Goal: Transaction & Acquisition: Purchase product/service

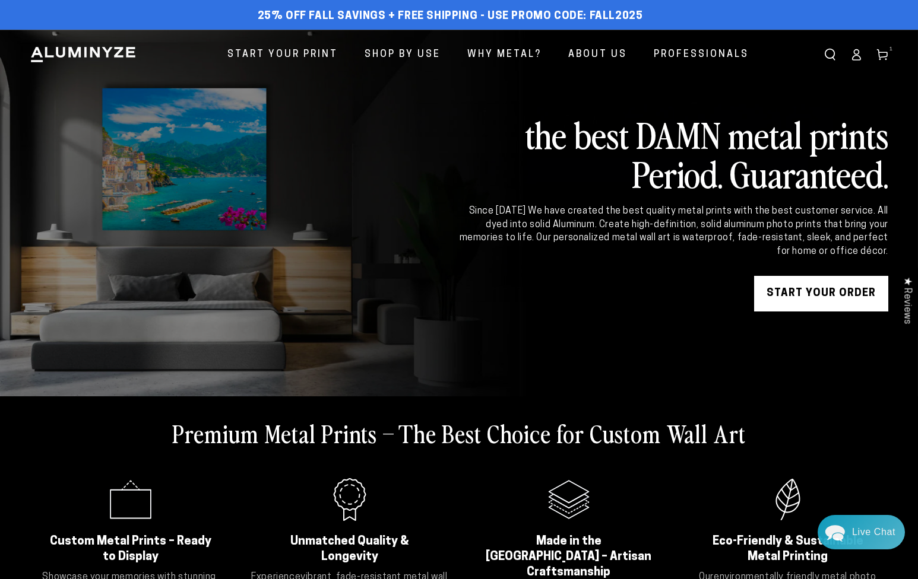
click at [714, 357] on div "Close dialog Get 35% Off + Free Shipping on Your First Order! Plus, enjoy early…" at bounding box center [459, 289] width 918 height 579
click at [886, 58] on icon at bounding box center [882, 55] width 12 height 12
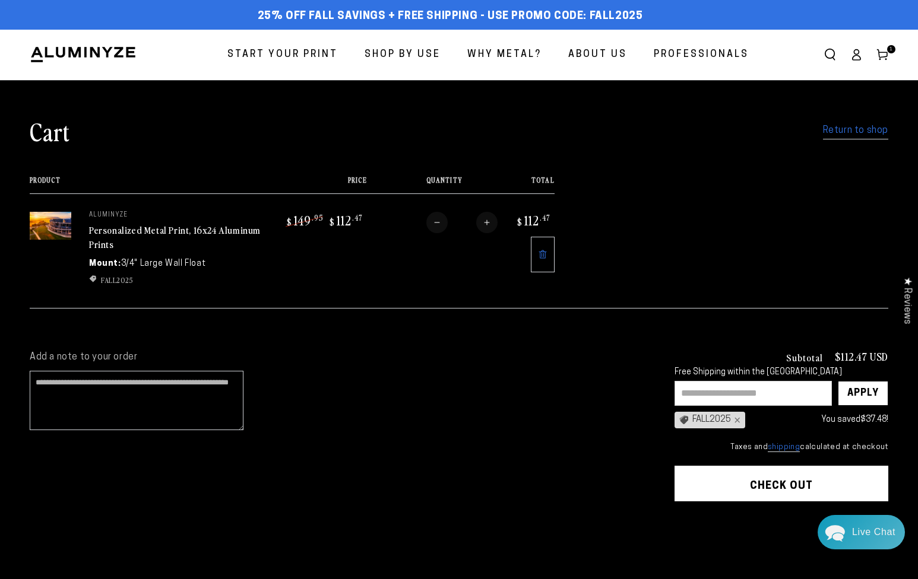
click at [294, 50] on span "Start Your Print" at bounding box center [282, 54] width 110 height 17
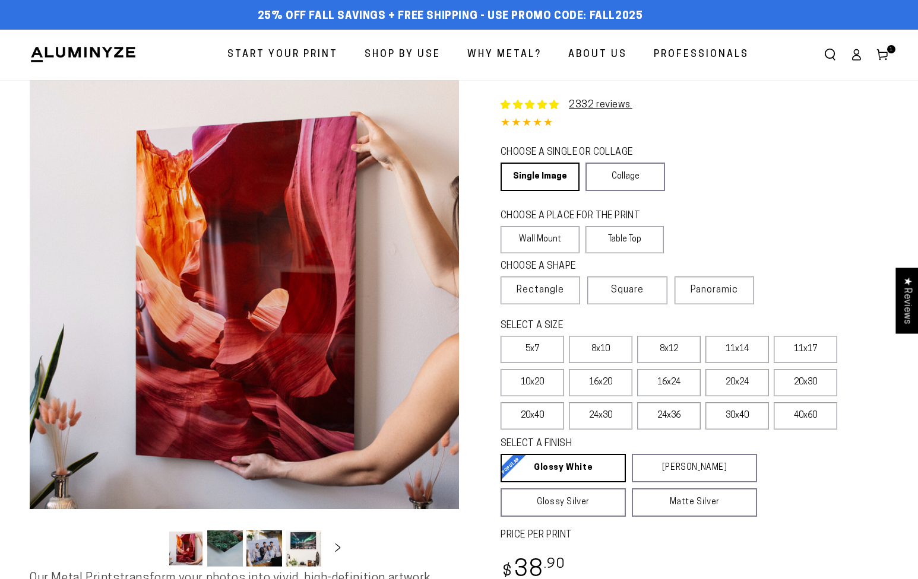
select select "**********"
click at [889, 55] on link "Cart 1 1 item" at bounding box center [882, 55] width 26 height 26
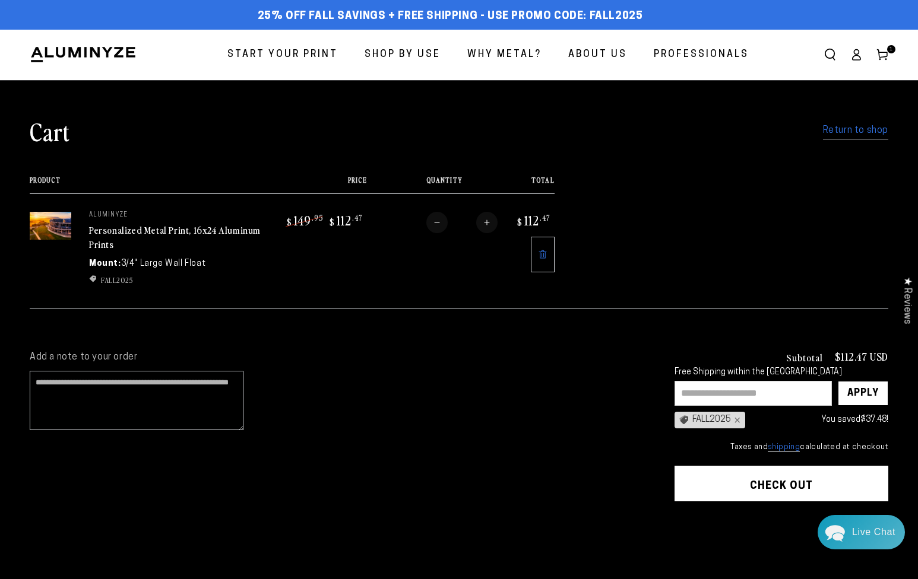
click at [543, 248] on link at bounding box center [543, 255] width 24 height 36
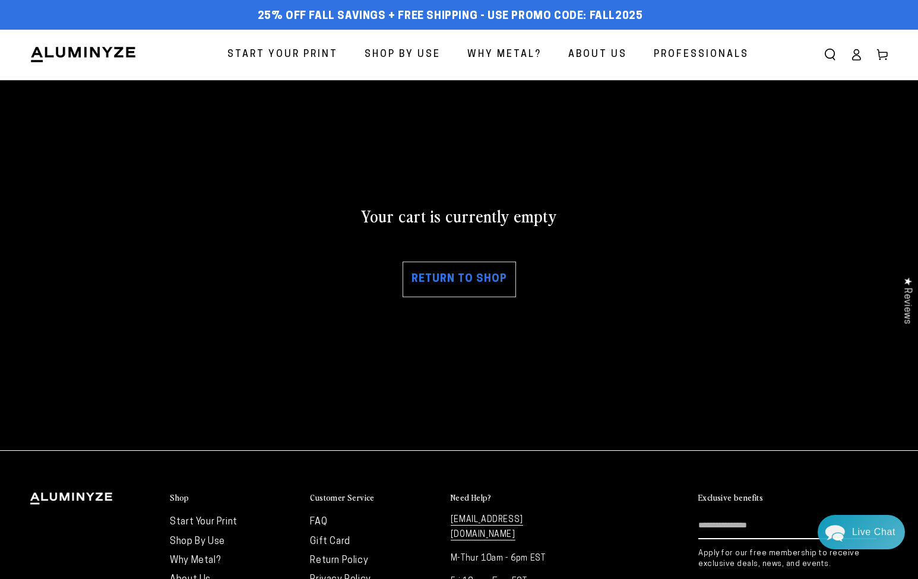
click at [485, 275] on link "Return to shop" at bounding box center [458, 280] width 113 height 36
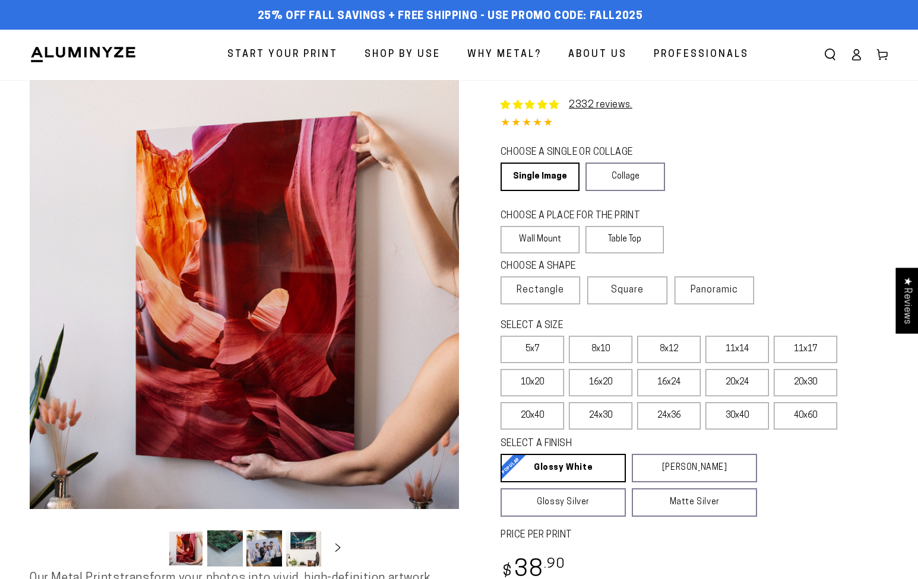
select select "**********"
click at [540, 172] on link "Single Image" at bounding box center [538, 177] width 77 height 28
click at [539, 235] on label "Wall Mount" at bounding box center [539, 239] width 79 height 27
click at [729, 350] on label "11x14" at bounding box center [737, 349] width 64 height 27
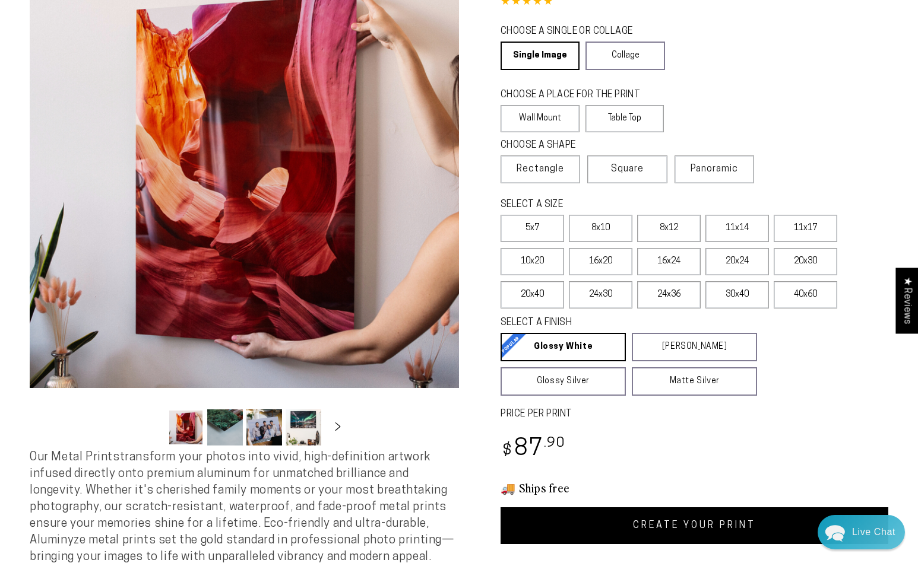
scroll to position [133, 0]
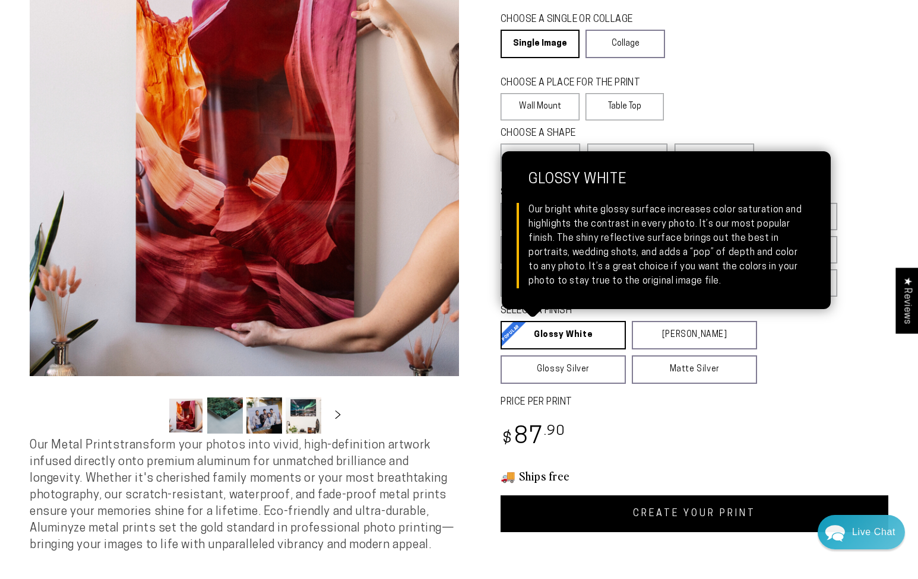
click at [596, 340] on link "Glossy White Glossy White Our bright white glossy surface increases color satur…" at bounding box center [562, 335] width 125 height 28
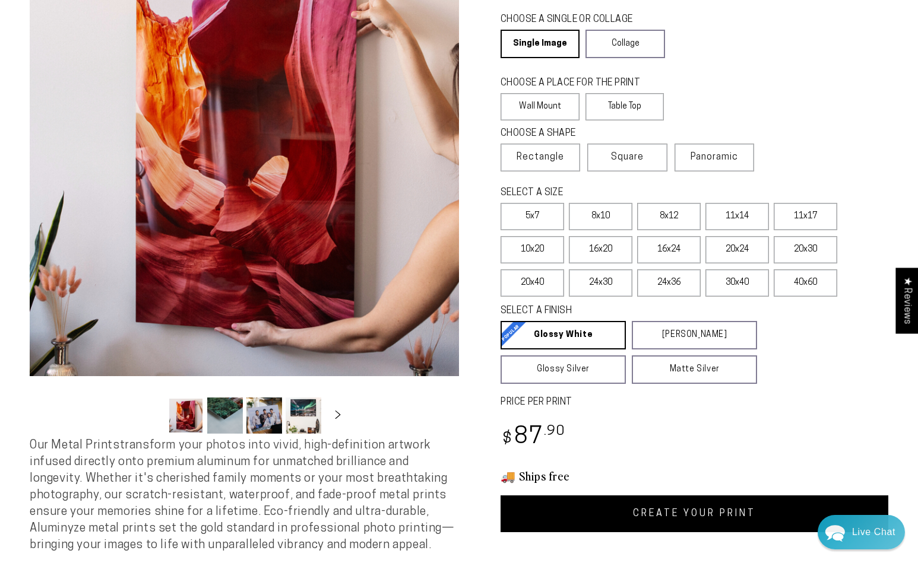
click at [691, 509] on link "CREATE YOUR PRINT" at bounding box center [694, 514] width 388 height 37
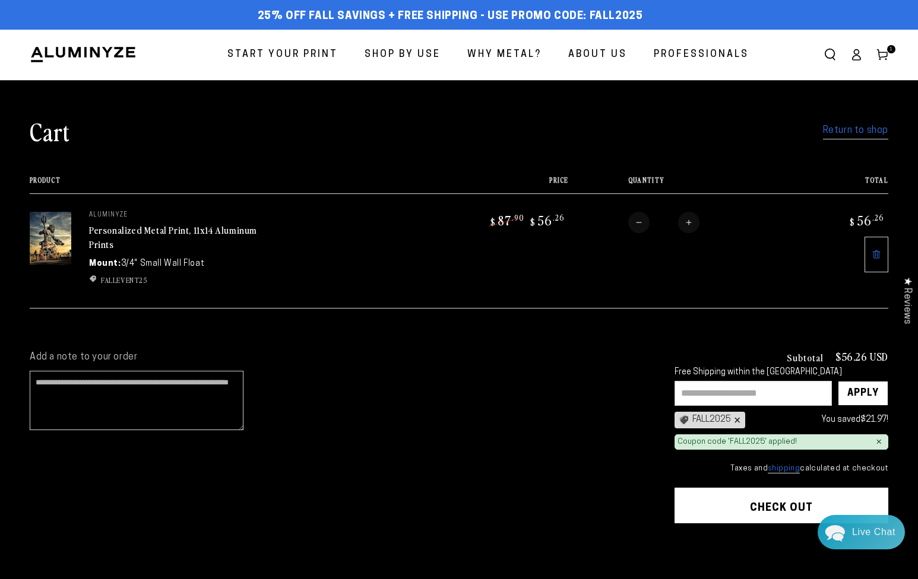
click at [740, 416] on div "×" at bounding box center [735, 420] width 9 height 9
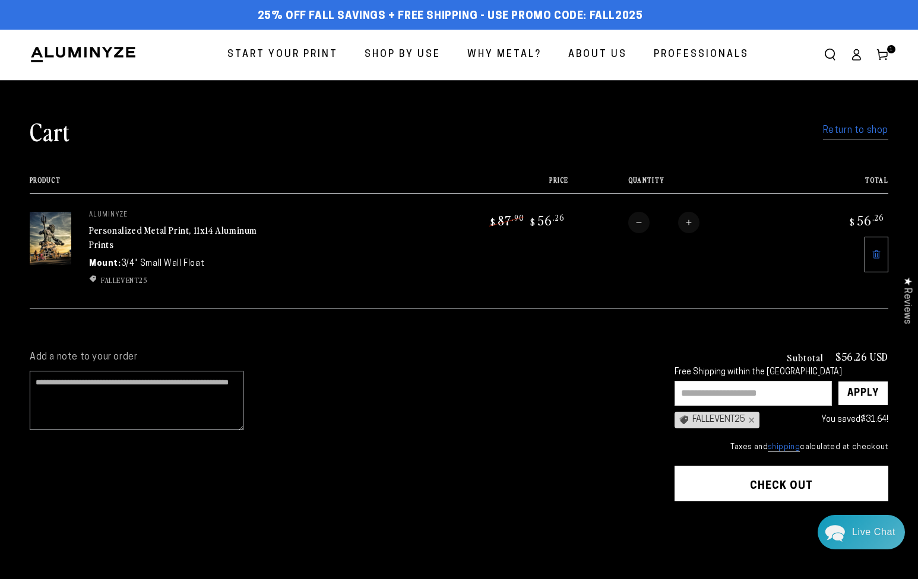
click at [722, 484] on button "Check out" at bounding box center [781, 484] width 214 height 36
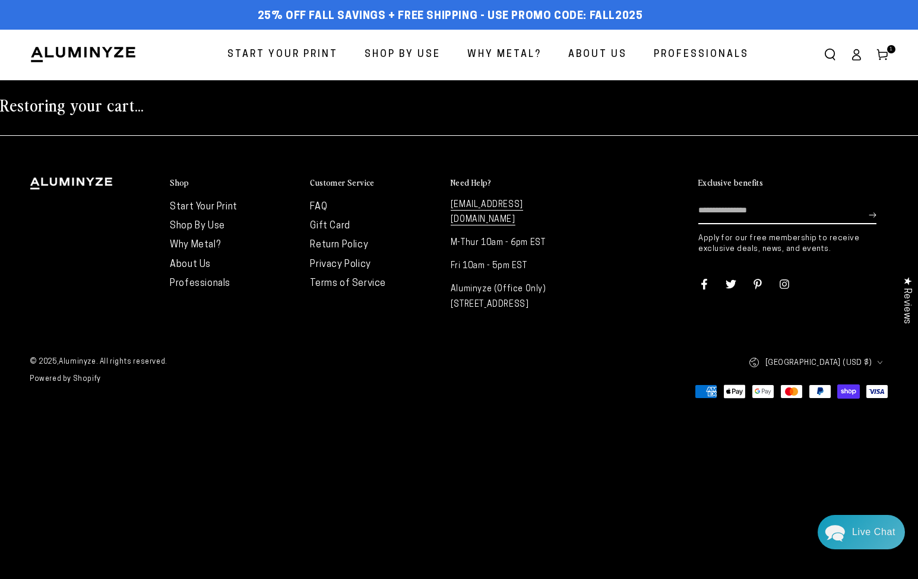
click at [880, 62] on link "Cart 1 1 item" at bounding box center [882, 55] width 26 height 26
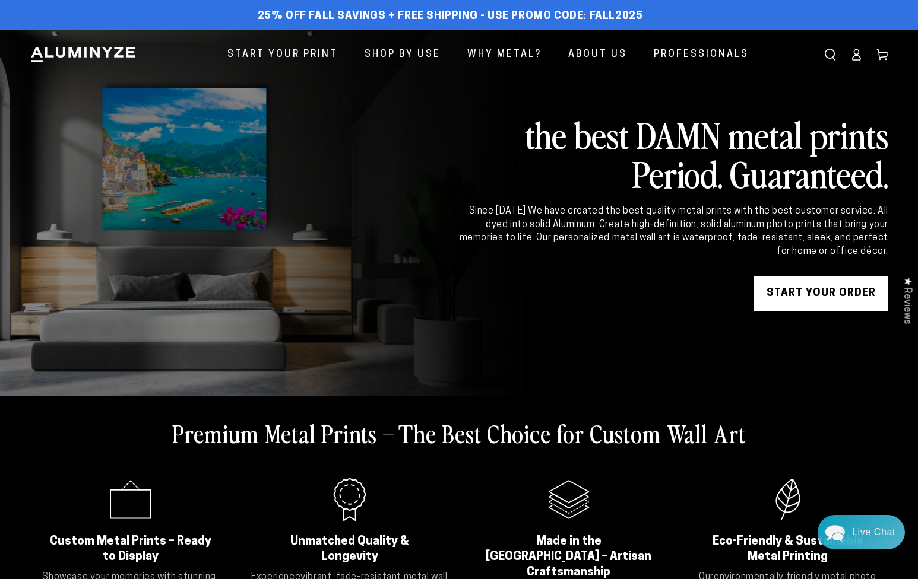
click at [827, 294] on link "START YOUR Order" at bounding box center [821, 294] width 134 height 36
